Goal: Information Seeking & Learning: Learn about a topic

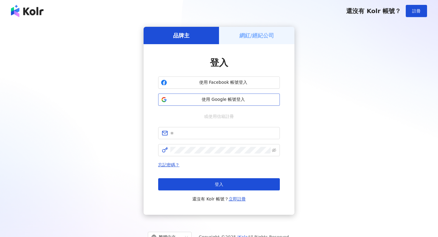
click at [233, 98] on span "使用 Google 帳號登入" at bounding box center [223, 99] width 108 height 6
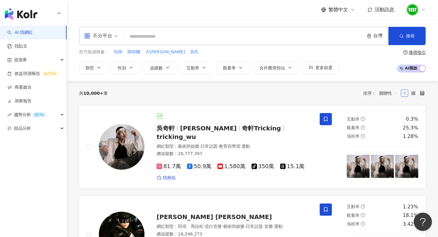
click at [120, 50] on span "開團" at bounding box center [118, 52] width 9 height 6
type input "**"
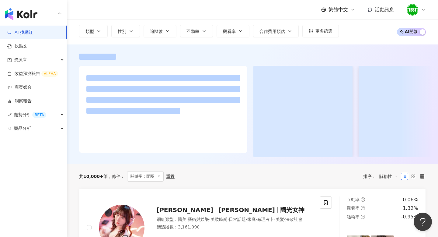
scroll to position [142, 0]
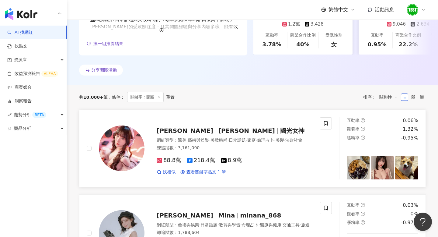
click at [280, 127] on span "國光女神" at bounding box center [292, 130] width 24 height 7
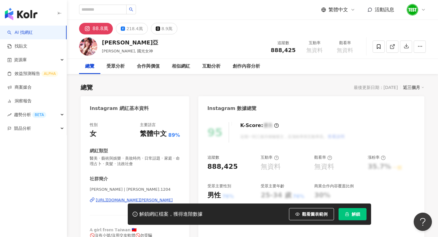
scroll to position [198, 0]
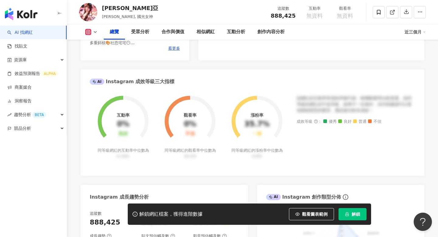
click at [349, 215] on icon "lock" at bounding box center [347, 214] width 4 height 4
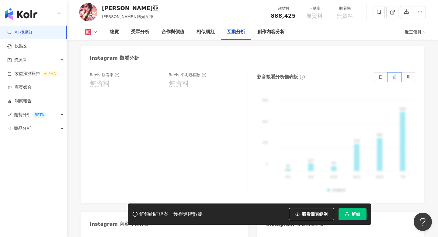
scroll to position [1533, 0]
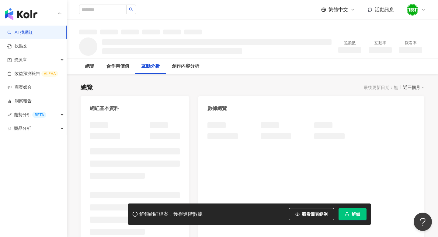
click at [33, 33] on link "AI 找網紅" at bounding box center [20, 33] width 26 height 6
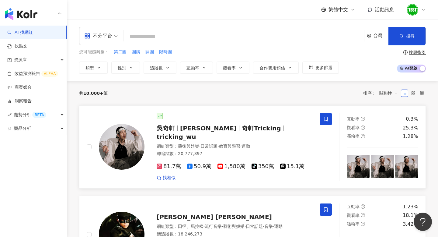
click at [219, 125] on div "[PERSON_NAME][PERSON_NAME] Hsuan 奇軒Tricking tricking_wu" at bounding box center [235, 132] width 156 height 17
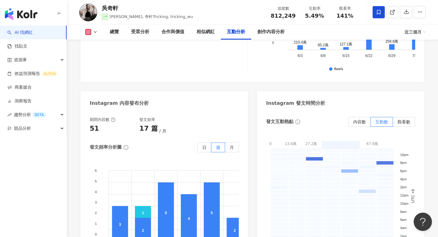
scroll to position [1578, 0]
click at [415, 190] on text "UTC +8" at bounding box center [413, 197] width 5 height 14
click at [413, 190] on text "UTC +8" at bounding box center [413, 197] width 5 height 14
